Goal: Navigation & Orientation: Find specific page/section

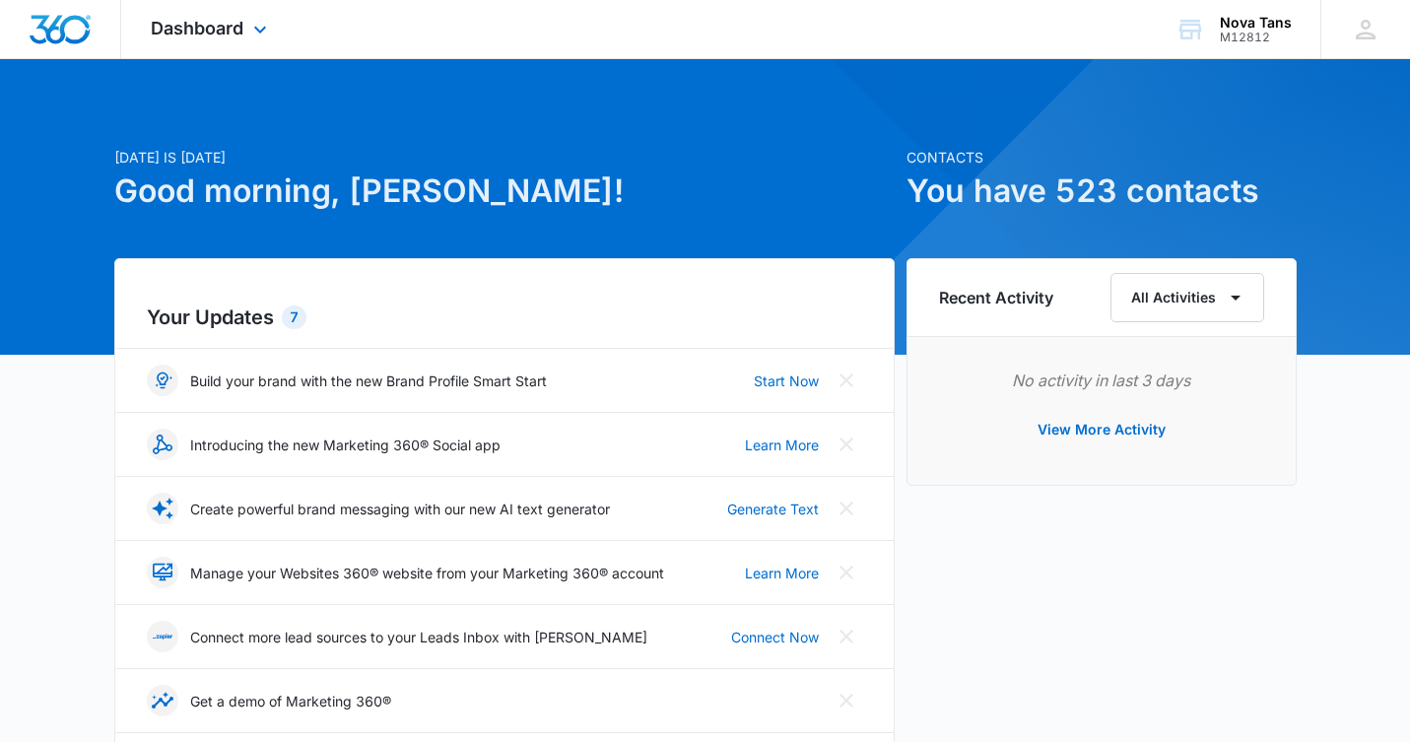
click at [71, 31] on img "Dashboard" at bounding box center [60, 30] width 63 height 30
click at [243, 33] on div "Dashboard Apps Reputation Websites Forms CRM Email Social Shop Payments POS Con…" at bounding box center [211, 29] width 180 height 58
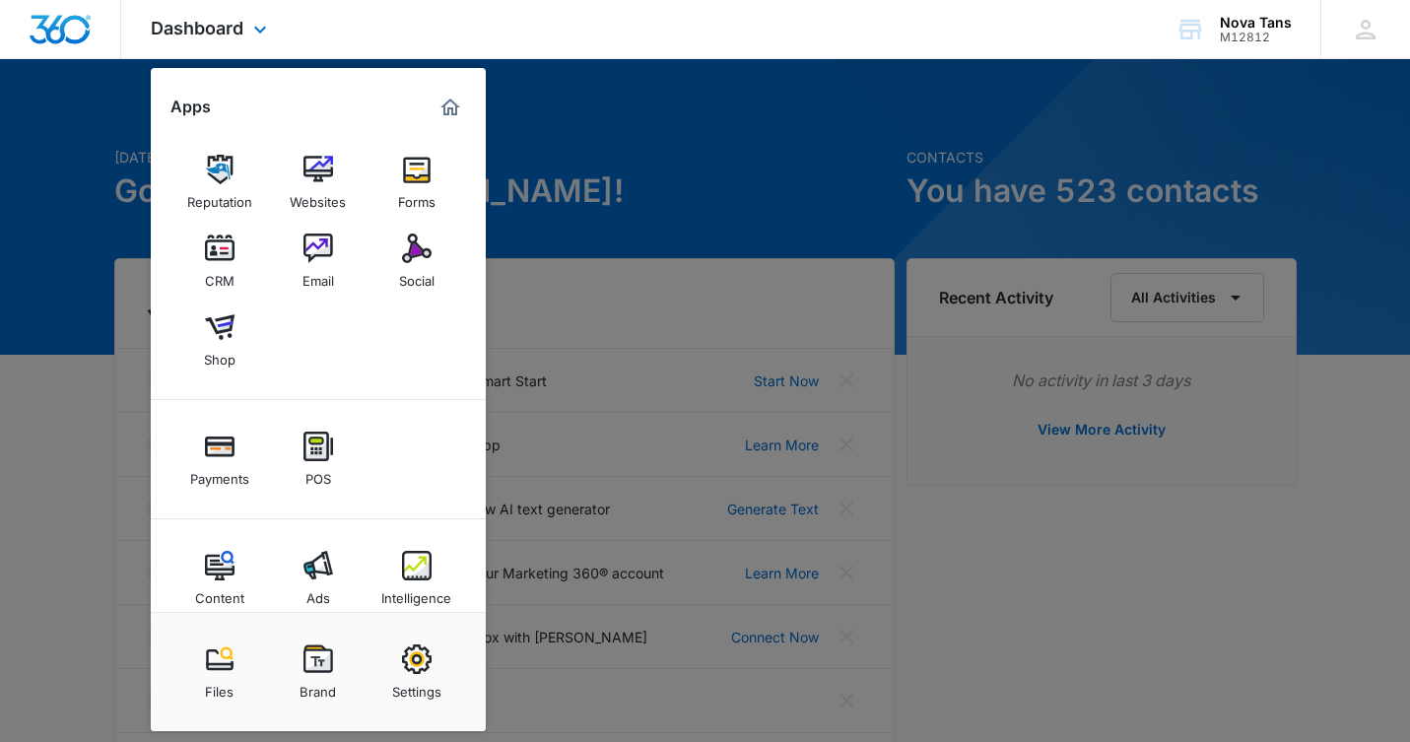
scroll to position [27, 0]
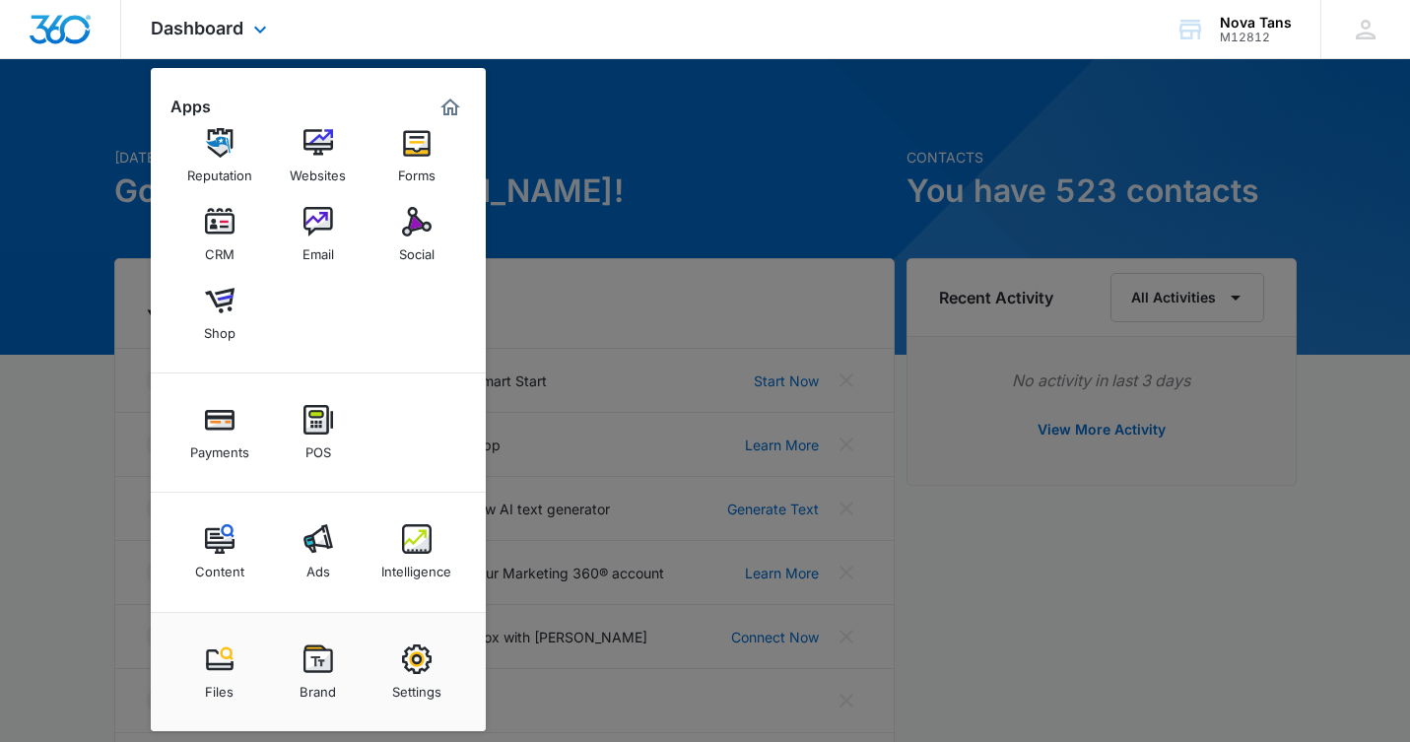
click at [728, 50] on div "Dashboard Apps Reputation Websites Forms CRM Email Social Shop Payments POS Con…" at bounding box center [705, 29] width 1410 height 59
click at [405, 538] on img at bounding box center [417, 539] width 30 height 30
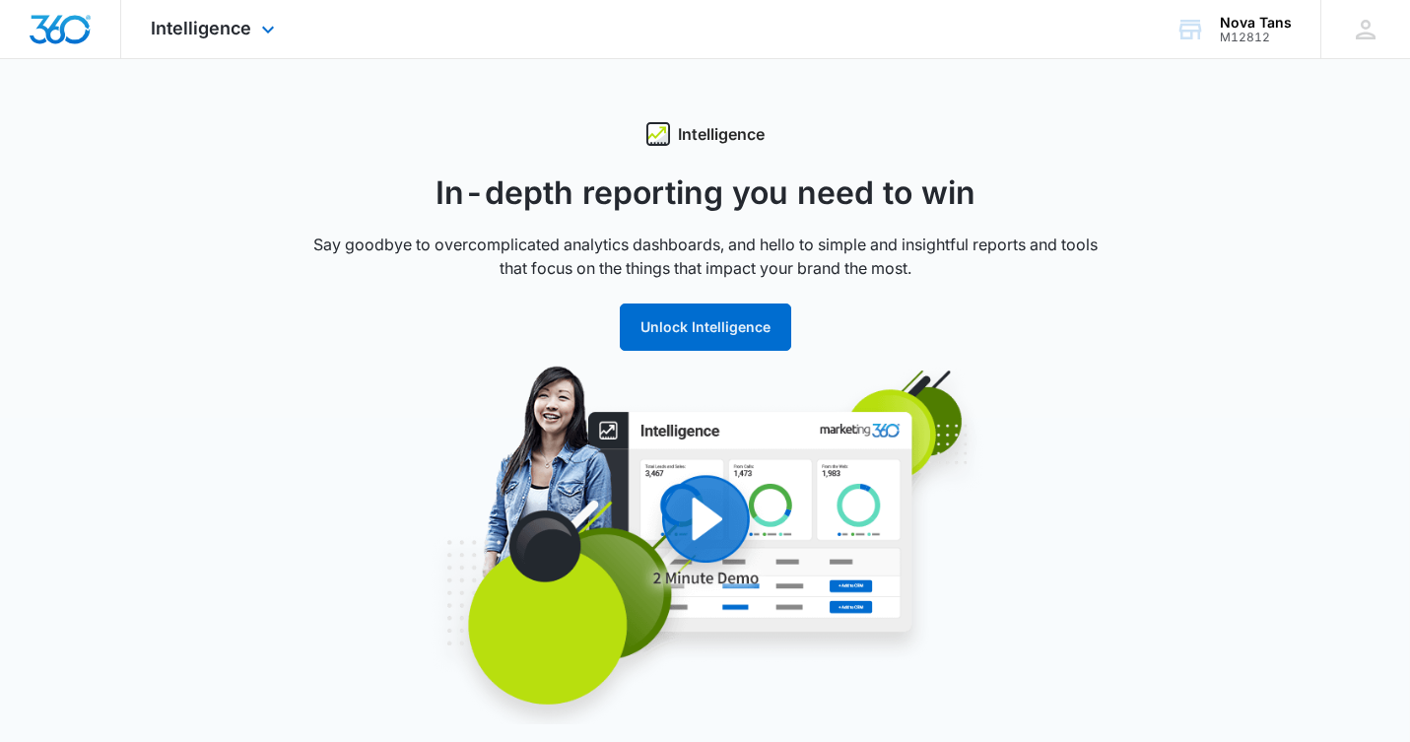
click at [60, 38] on img "Dashboard" at bounding box center [60, 30] width 63 height 30
